Goal: Information Seeking & Learning: Learn about a topic

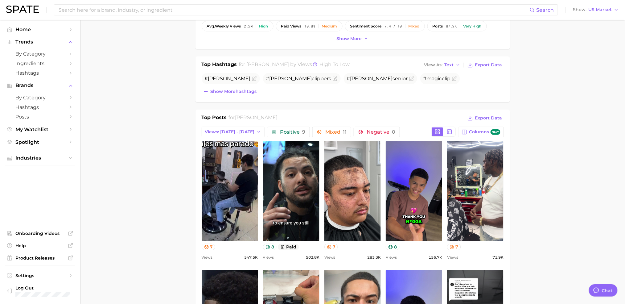
scroll to position [244, 0]
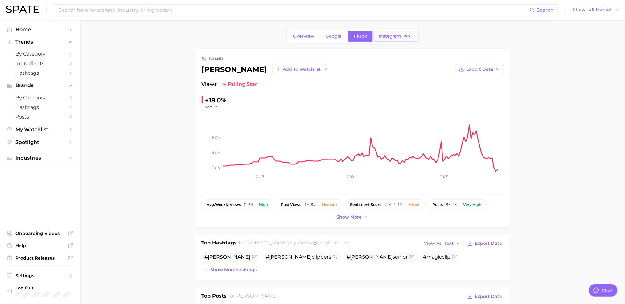
click at [387, 34] on span "Instagram" at bounding box center [390, 36] width 23 height 5
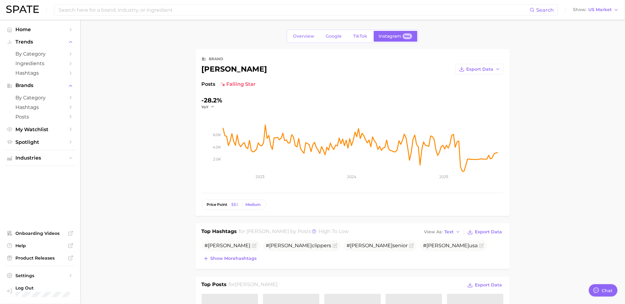
scroll to position [178, 0]
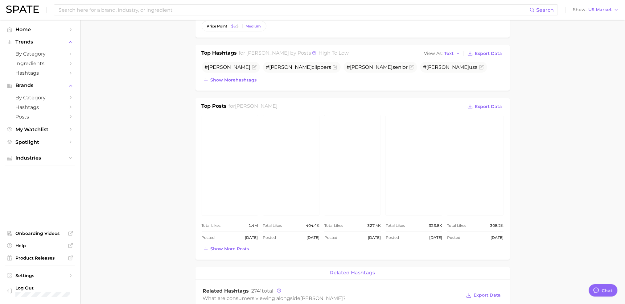
click at [558, 151] on main "Overview Google TikTok Instagram Beta brand [PERSON_NAME] Export Data Posts fal…" at bounding box center [352, 264] width 545 height 847
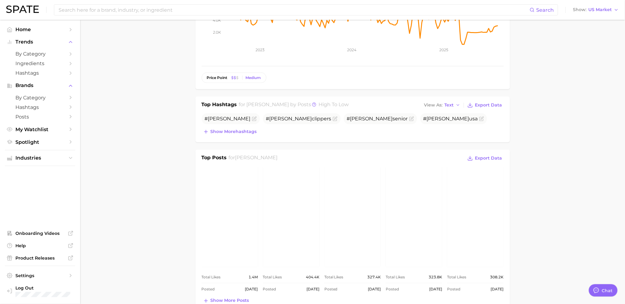
scroll to position [0, 0]
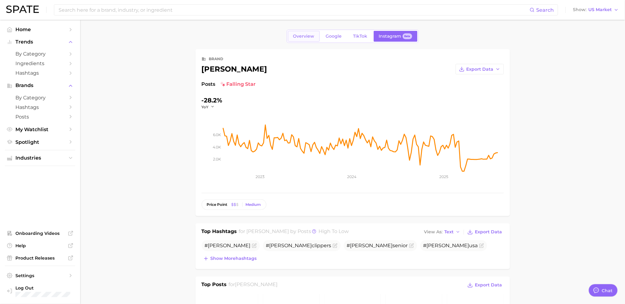
click at [297, 40] on link "Overview" at bounding box center [304, 36] width 32 height 11
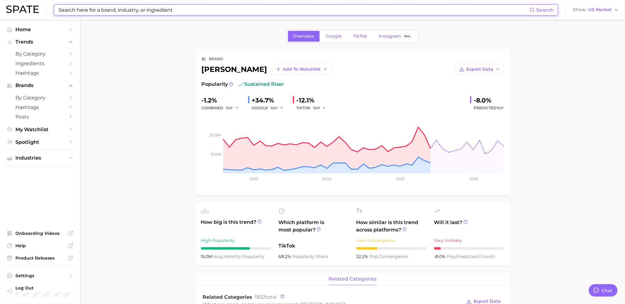
click at [156, 12] on input at bounding box center [294, 10] width 472 height 10
click at [44, 56] on span "by Category" at bounding box center [39, 54] width 49 height 6
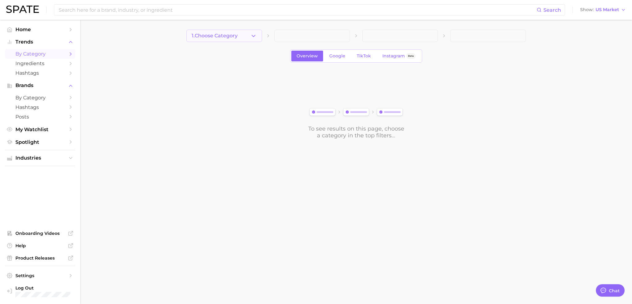
click at [201, 35] on span "1. Choose Category" at bounding box center [215, 36] width 46 height 6
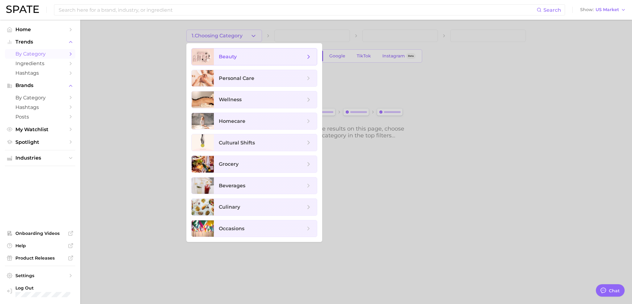
click at [270, 56] on span "beauty" at bounding box center [262, 56] width 86 height 7
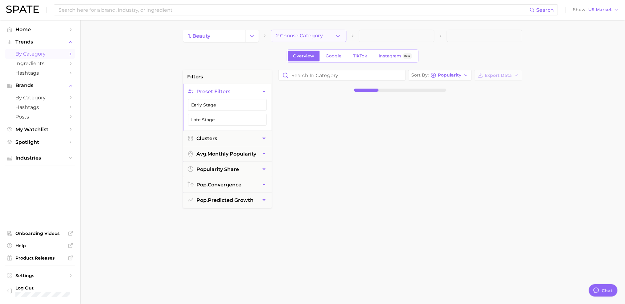
click at [284, 36] on span "2. Choose Category" at bounding box center [299, 36] width 47 height 6
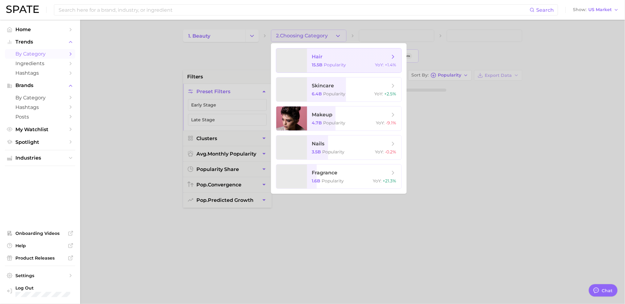
click at [314, 57] on span "hair" at bounding box center [317, 57] width 11 height 6
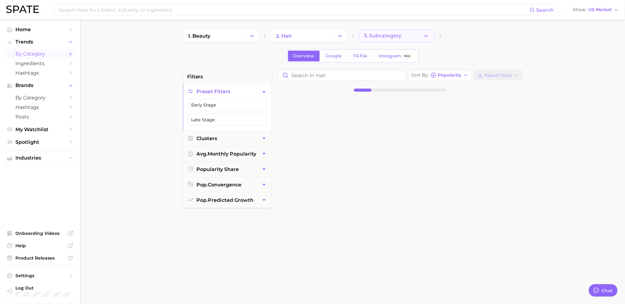
click at [390, 33] on button "3. Subcategory" at bounding box center [397, 36] width 76 height 12
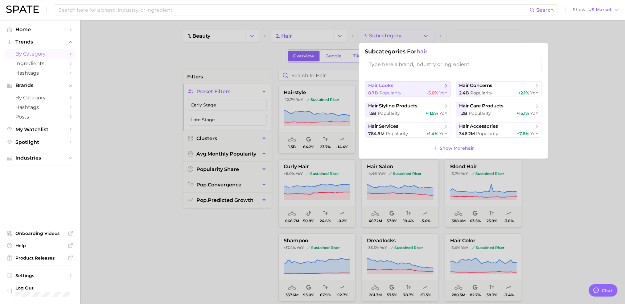
click at [396, 86] on span "hair looks" at bounding box center [406, 86] width 75 height 6
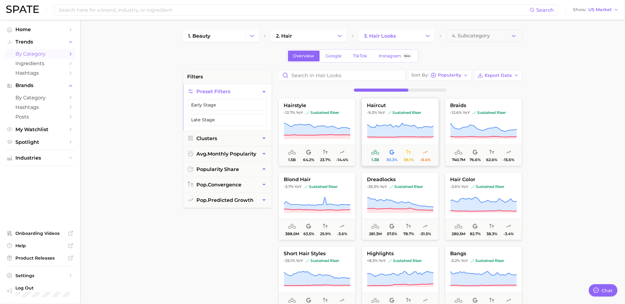
click at [393, 122] on icon at bounding box center [400, 130] width 67 height 17
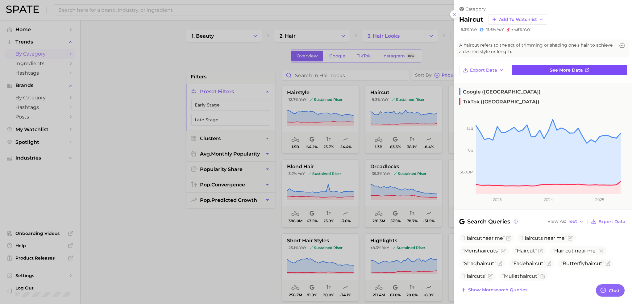
click at [542, 71] on link "See more data" at bounding box center [569, 70] width 115 height 10
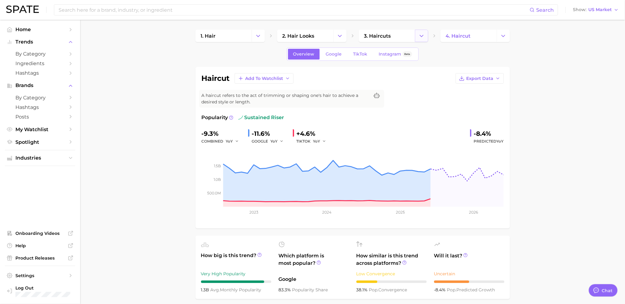
click at [416, 40] on button "Change Category" at bounding box center [421, 36] width 13 height 12
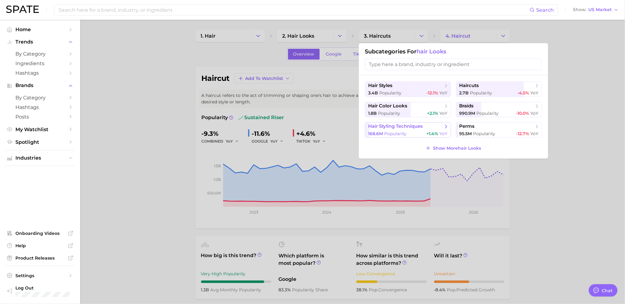
click at [421, 130] on span "hair styling techniques" at bounding box center [406, 126] width 75 height 6
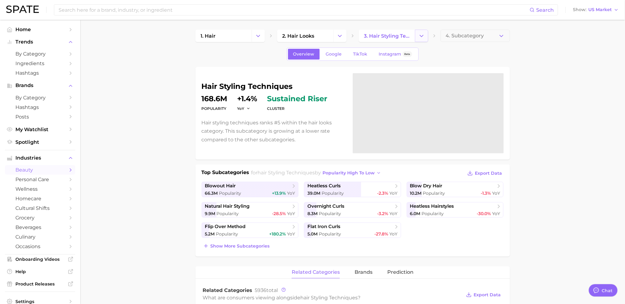
click at [421, 35] on polyline "Change Category" at bounding box center [421, 36] width 3 height 2
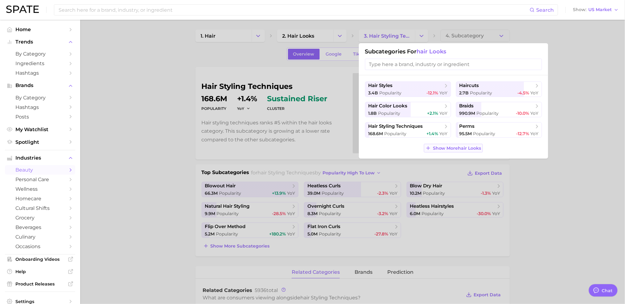
click at [470, 148] on span "Show More hair looks" at bounding box center [457, 148] width 48 height 5
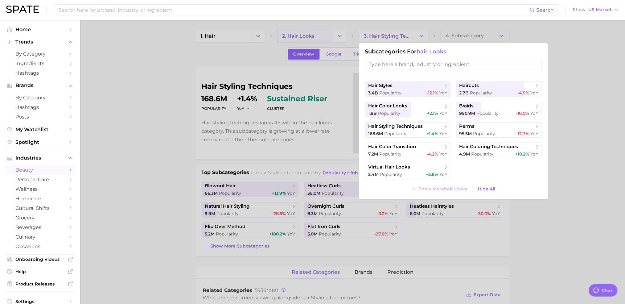
drag, startPoint x: 287, startPoint y: 42, endPoint x: 292, endPoint y: 41, distance: 5.3
click at [286, 42] on div at bounding box center [312, 152] width 625 height 304
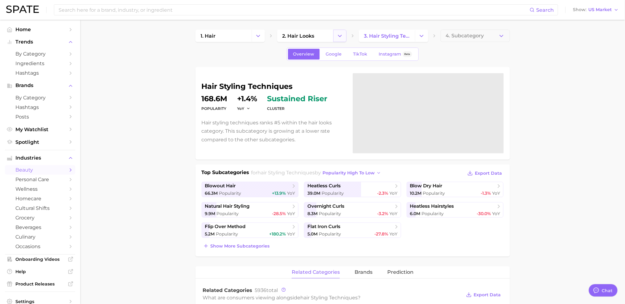
click at [334, 36] on button "Change Category" at bounding box center [340, 36] width 13 height 12
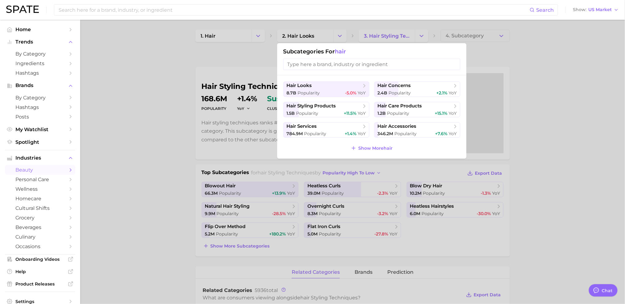
click at [375, 153] on div "hair looks 8.7b Popularity -5.0% YoY hair concerns 2.4b Popularity +2.1% YoY ha…" at bounding box center [371, 116] width 189 height 83
click at [376, 147] on span "Show More hair" at bounding box center [376, 148] width 34 height 5
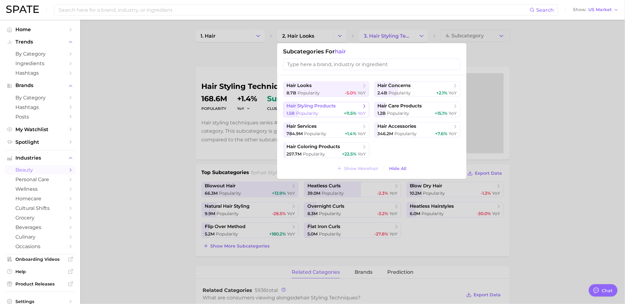
click at [333, 113] on div "1.5b Popularity +11.5% YoY" at bounding box center [326, 113] width 79 height 6
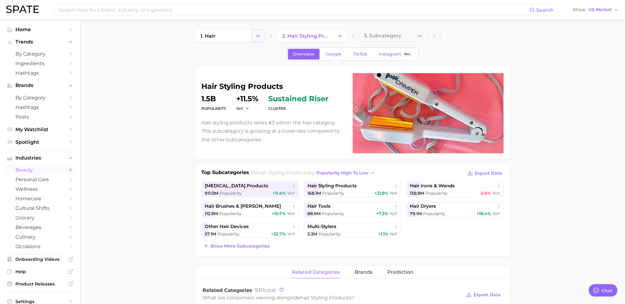
click at [257, 37] on icon "Change Category" at bounding box center [258, 36] width 6 height 6
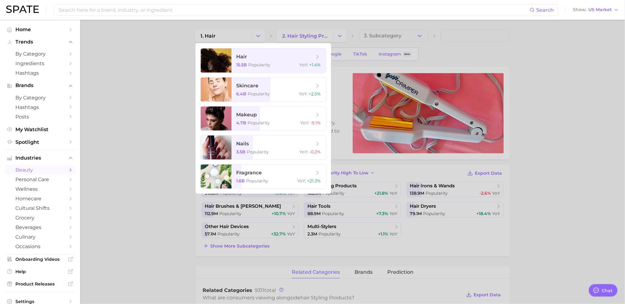
click at [256, 40] on div at bounding box center [312, 152] width 625 height 304
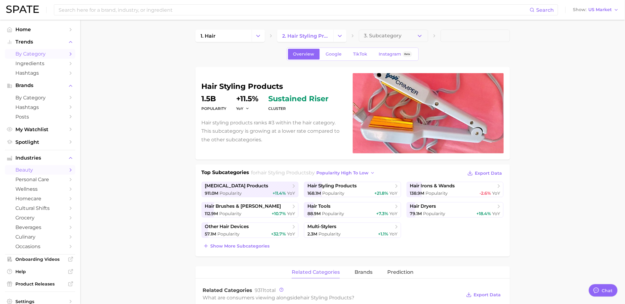
click at [43, 56] on span "by Category" at bounding box center [39, 54] width 49 height 6
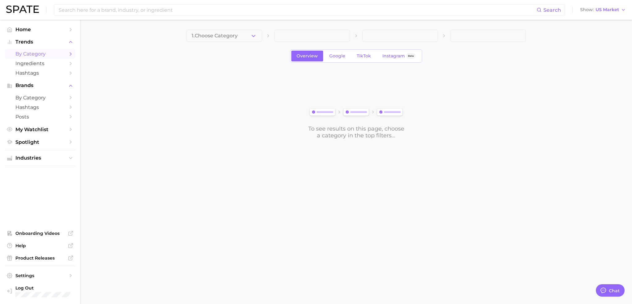
click at [238, 40] on button "1. Choose Category" at bounding box center [224, 36] width 76 height 12
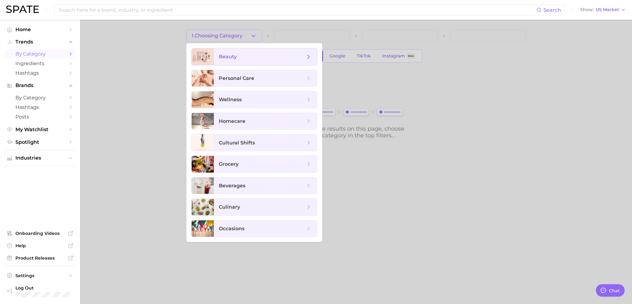
click at [268, 56] on span "beauty" at bounding box center [262, 56] width 86 height 7
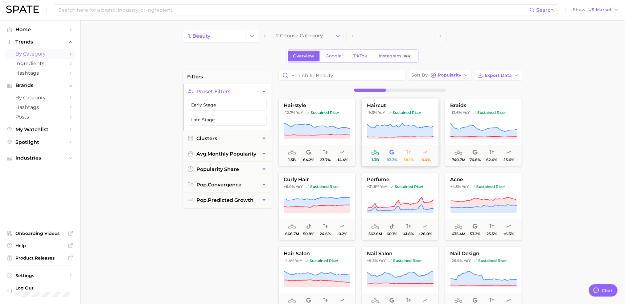
click at [388, 104] on span "haircut" at bounding box center [400, 106] width 77 height 6
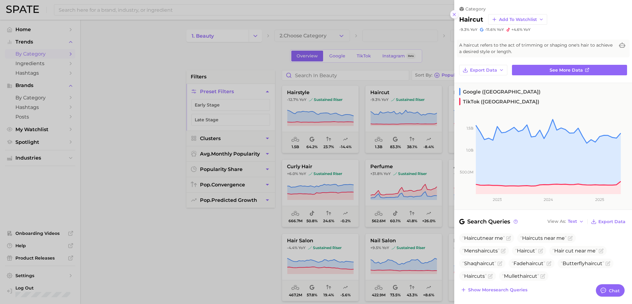
click at [450, 14] on button at bounding box center [454, 14] width 8 height 8
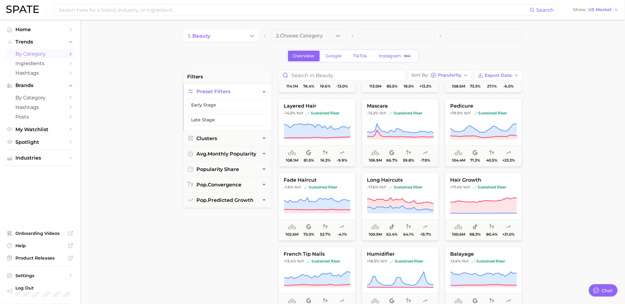
scroll to position [1248, 0]
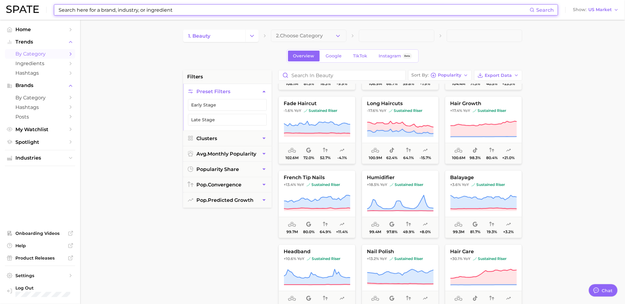
drag, startPoint x: 124, startPoint y: 13, endPoint x: 134, endPoint y: 12, distance: 9.9
click at [125, 11] on input at bounding box center [294, 10] width 472 height 10
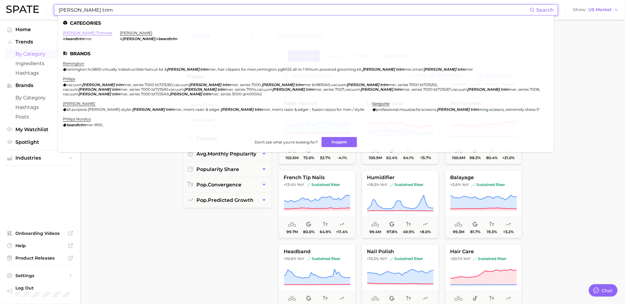
type input "[PERSON_NAME] trim"
click at [82, 32] on link "[PERSON_NAME] trimmer" at bounding box center [88, 33] width 50 height 5
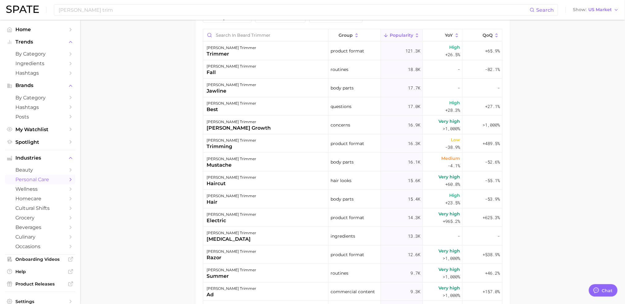
scroll to position [178, 0]
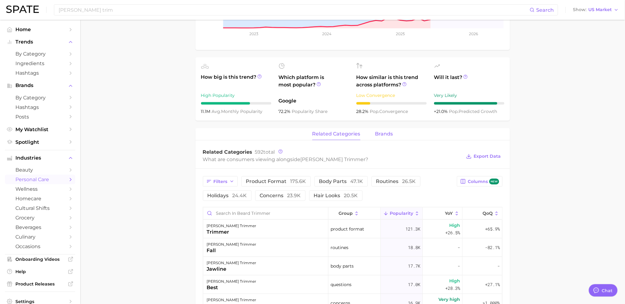
click at [374, 136] on div "related categories brands" at bounding box center [353, 134] width 315 height 12
click at [384, 134] on span "brands" at bounding box center [385, 134] width 18 height 6
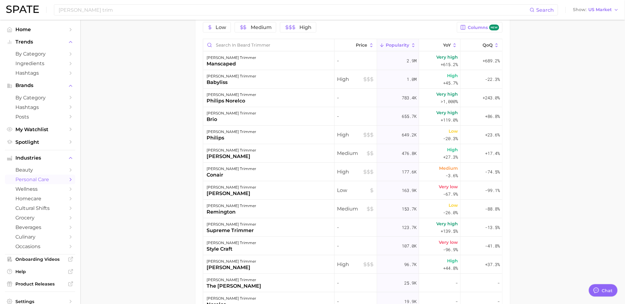
scroll to position [0, 0]
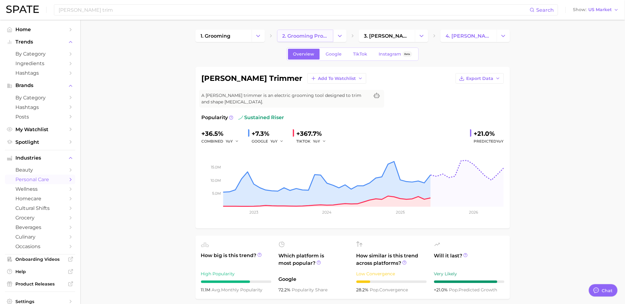
click at [305, 39] on link "2. grooming products" at bounding box center [305, 36] width 56 height 12
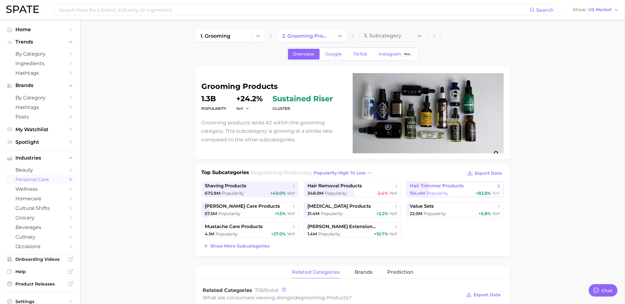
click at [447, 190] on span "Popularity" at bounding box center [438, 193] width 22 height 6
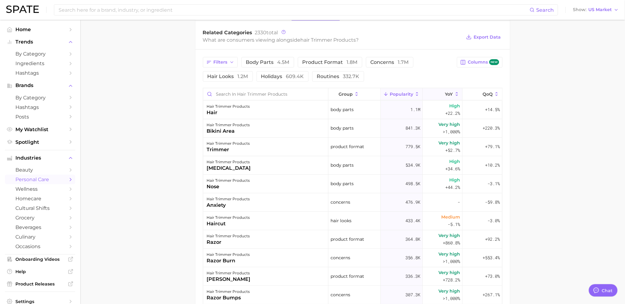
scroll to position [71, 0]
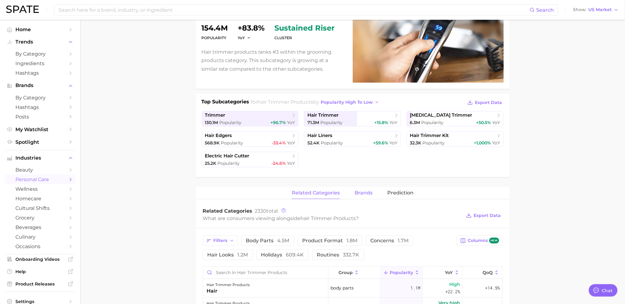
click at [372, 190] on span "brands" at bounding box center [364, 193] width 18 height 6
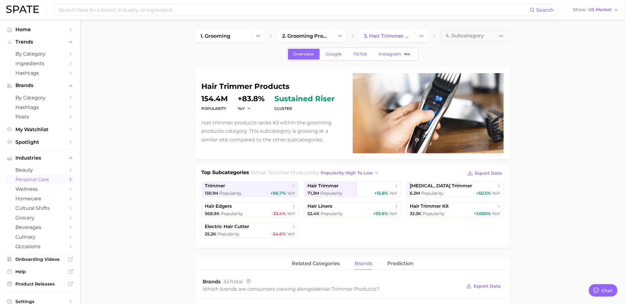
scroll to position [178, 0]
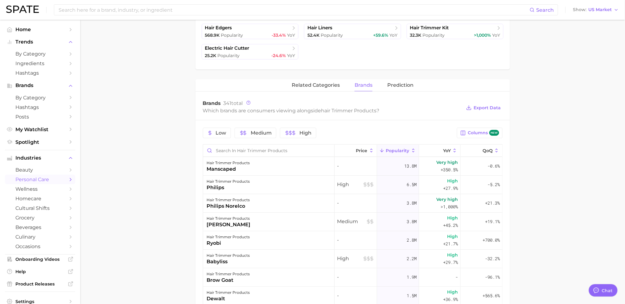
click at [605, 187] on main "1. grooming 2. grooming products 3. hair trimmer products 4. Subcategory Overvi…" at bounding box center [352, 163] width 545 height 645
click at [610, 156] on main "1. grooming 2. grooming products 3. hair trimmer products 4. Subcategory Overvi…" at bounding box center [352, 163] width 545 height 645
click at [623, 117] on main "1. grooming 2. grooming products 3. hair trimmer products 4. Subcategory Overvi…" at bounding box center [352, 163] width 545 height 645
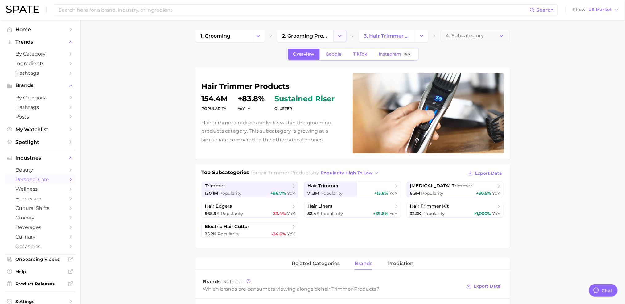
click at [341, 36] on polyline "Change Category" at bounding box center [339, 36] width 3 height 2
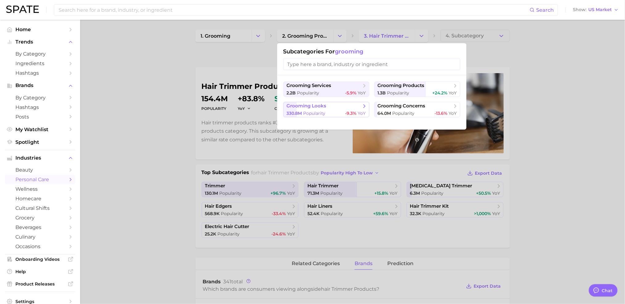
click at [327, 110] on button "grooming looks 330.8m Popularity -9.3% YoY" at bounding box center [327, 109] width 86 height 15
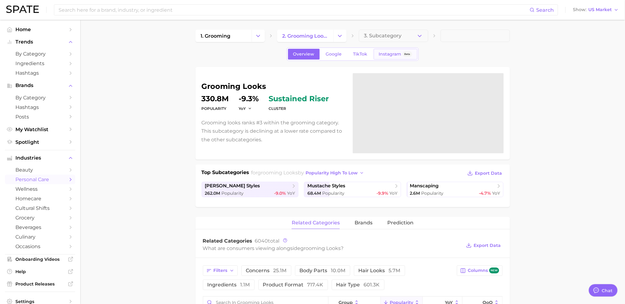
click at [384, 53] on span "Instagram" at bounding box center [390, 54] width 23 height 5
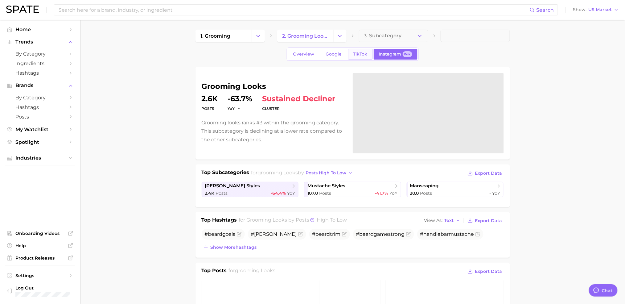
click at [359, 56] on span "TikTok" at bounding box center [361, 54] width 14 height 5
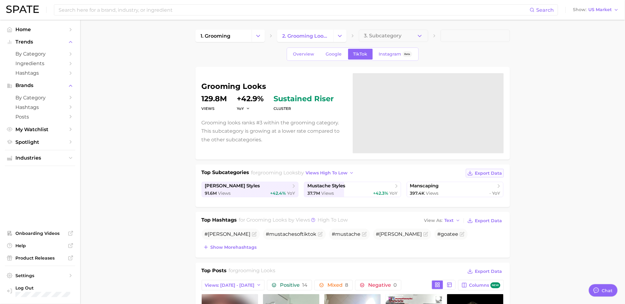
click at [492, 173] on span "Export Data" at bounding box center [488, 173] width 27 height 5
click at [384, 53] on span "Instagram" at bounding box center [390, 54] width 23 height 5
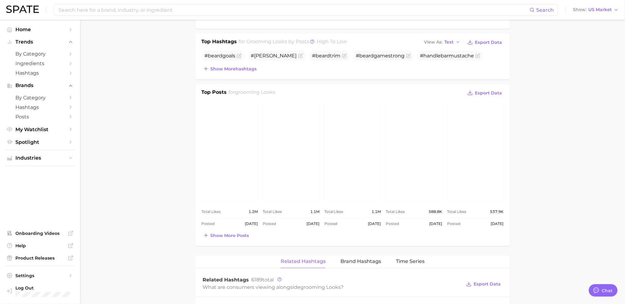
scroll to position [356, 0]
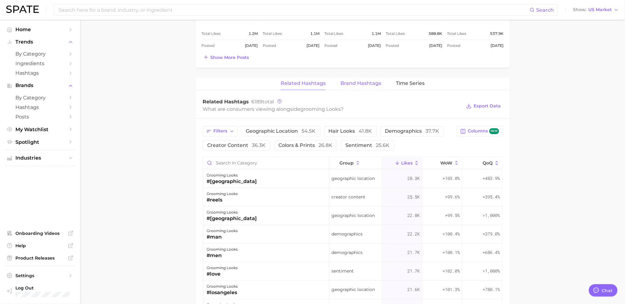
click at [364, 85] on span "Brand Hashtags" at bounding box center [361, 84] width 41 height 6
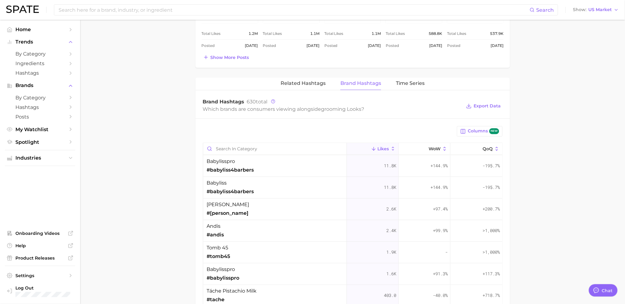
click at [211, 214] on span "#[PERSON_NAME]" at bounding box center [228, 213] width 42 height 7
click at [211, 205] on span "[PERSON_NAME]" at bounding box center [228, 204] width 43 height 7
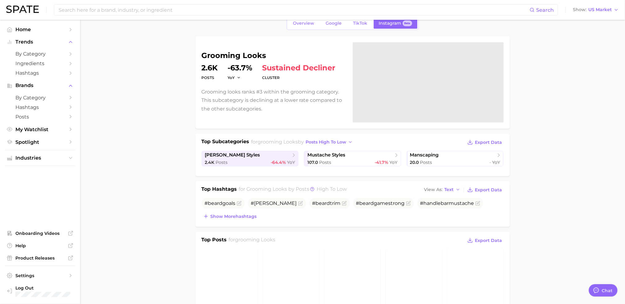
scroll to position [0, 0]
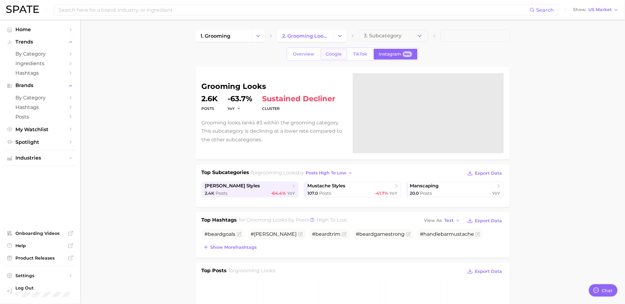
click at [329, 56] on span "Google" at bounding box center [334, 54] width 16 height 5
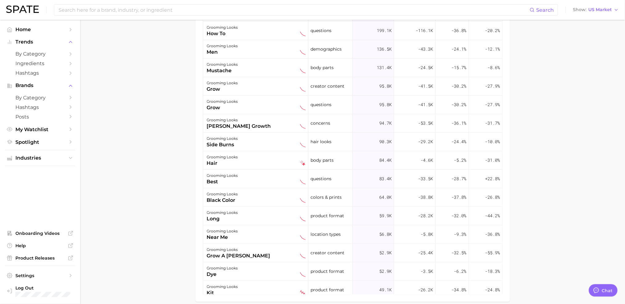
scroll to position [178, 0]
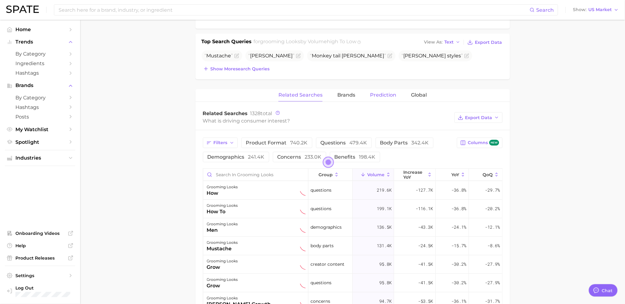
click at [378, 98] on span "Prediction" at bounding box center [383, 95] width 26 height 6
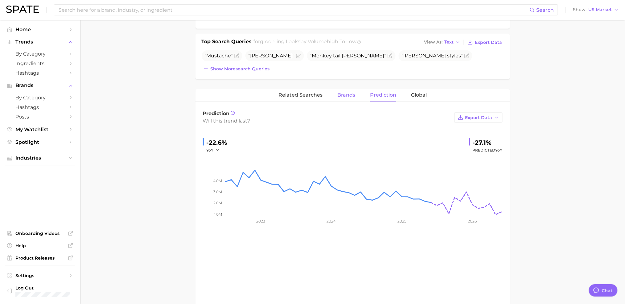
click at [349, 93] on span "Brands" at bounding box center [347, 95] width 18 height 6
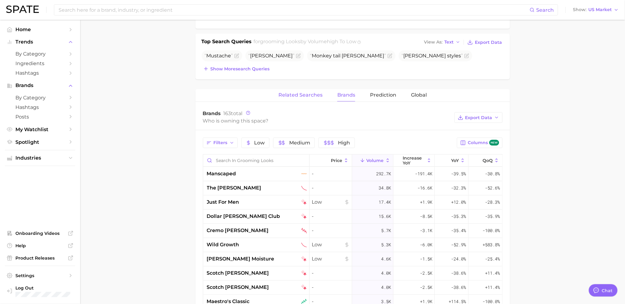
click at [308, 95] on span "Related Searches" at bounding box center [301, 95] width 44 height 6
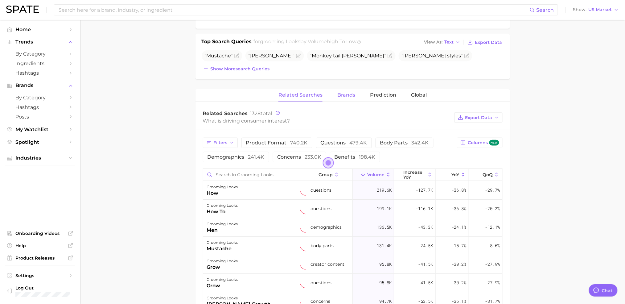
click at [353, 94] on span "Brands" at bounding box center [347, 95] width 18 height 6
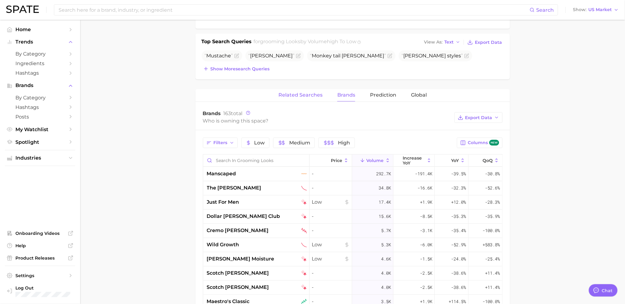
click at [310, 94] on span "Related Searches" at bounding box center [301, 95] width 44 height 6
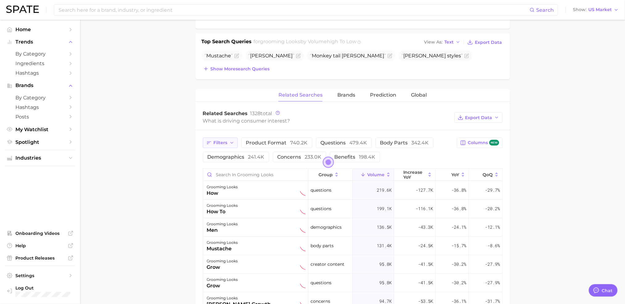
click at [227, 145] on span "Filters" at bounding box center [221, 142] width 14 height 5
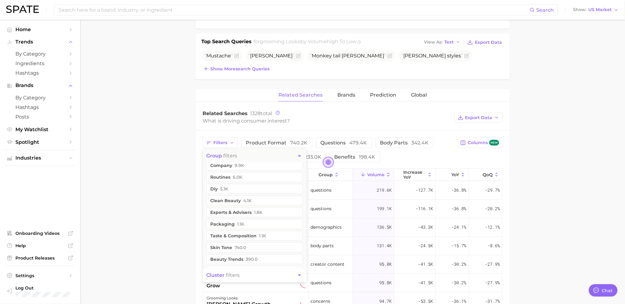
scroll to position [224, 0]
click at [297, 275] on icon "button" at bounding box center [300, 275] width 6 height 6
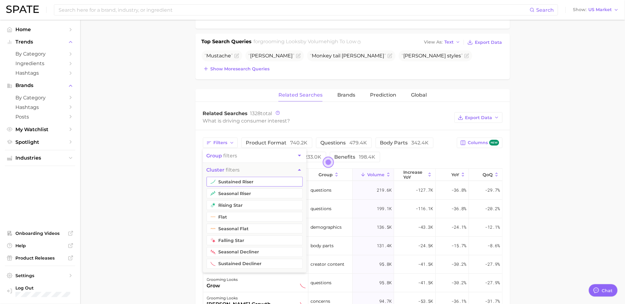
click at [233, 185] on button "sustained riser" at bounding box center [255, 182] width 96 height 10
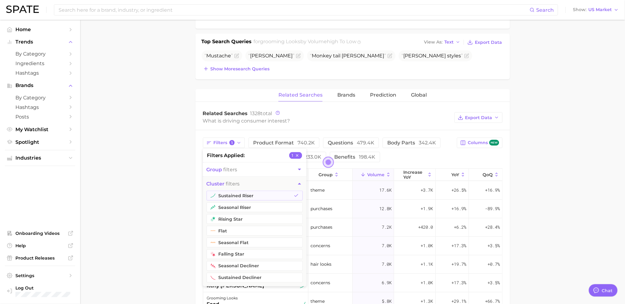
drag, startPoint x: 241, startPoint y: 209, endPoint x: 243, endPoint y: 214, distance: 5.5
click at [241, 209] on button "seasonal riser" at bounding box center [255, 207] width 96 height 10
click at [244, 224] on button "rising star" at bounding box center [255, 219] width 96 height 10
click at [157, 202] on main "1. grooming 2. grooming looks 3. Subcategory Overview Google TikTok Instagram B…" at bounding box center [352, 175] width 545 height 669
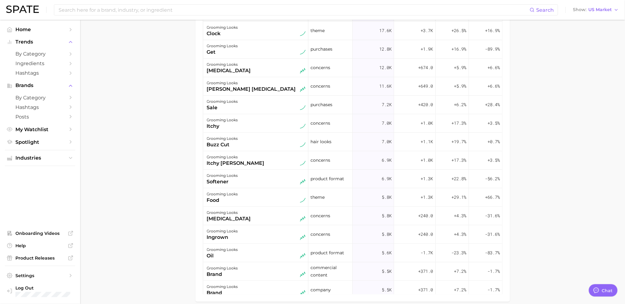
scroll to position [0, 0]
